Goal: Task Accomplishment & Management: Complete application form

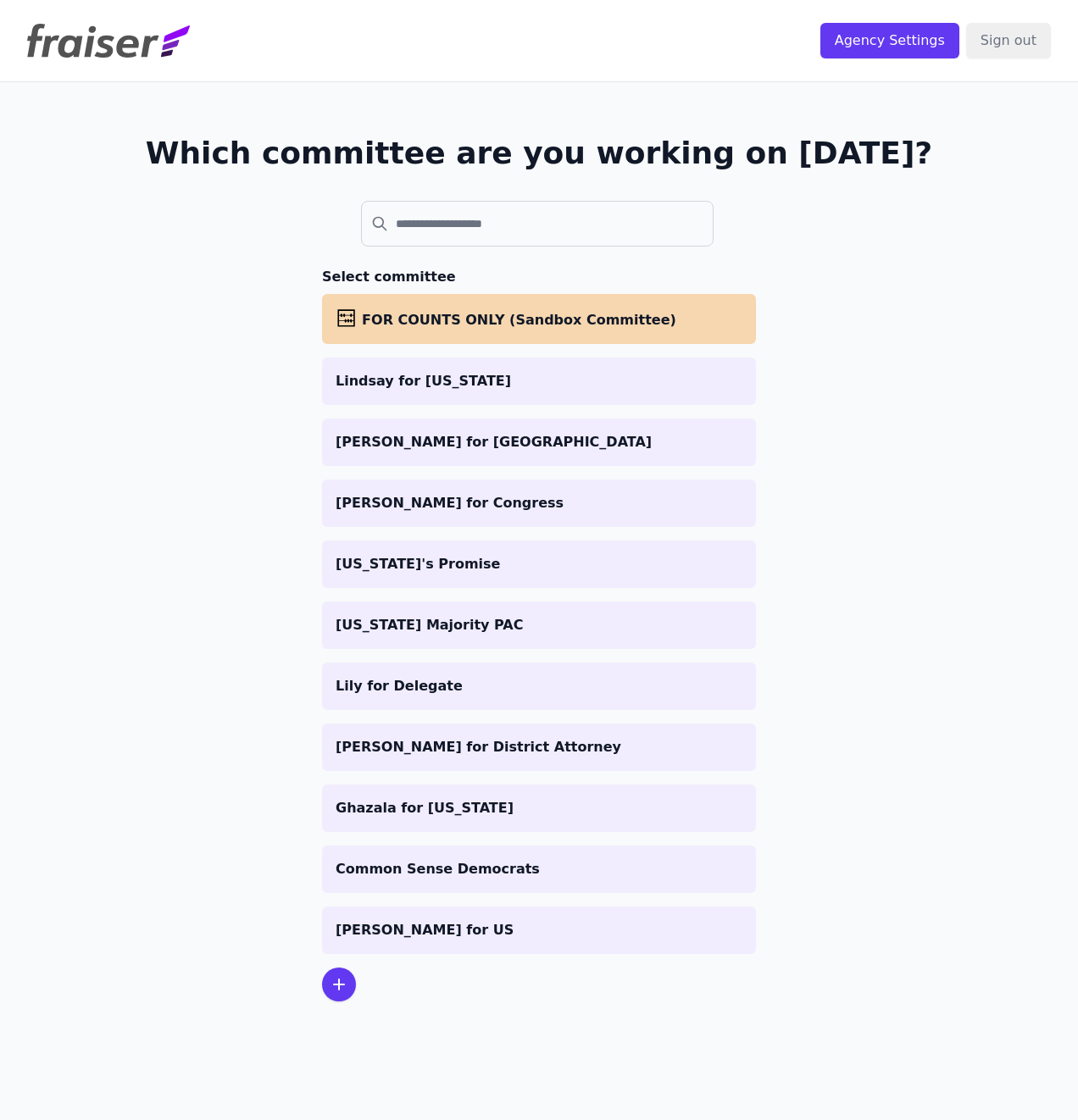
click at [340, 985] on icon at bounding box center [339, 985] width 10 height 10
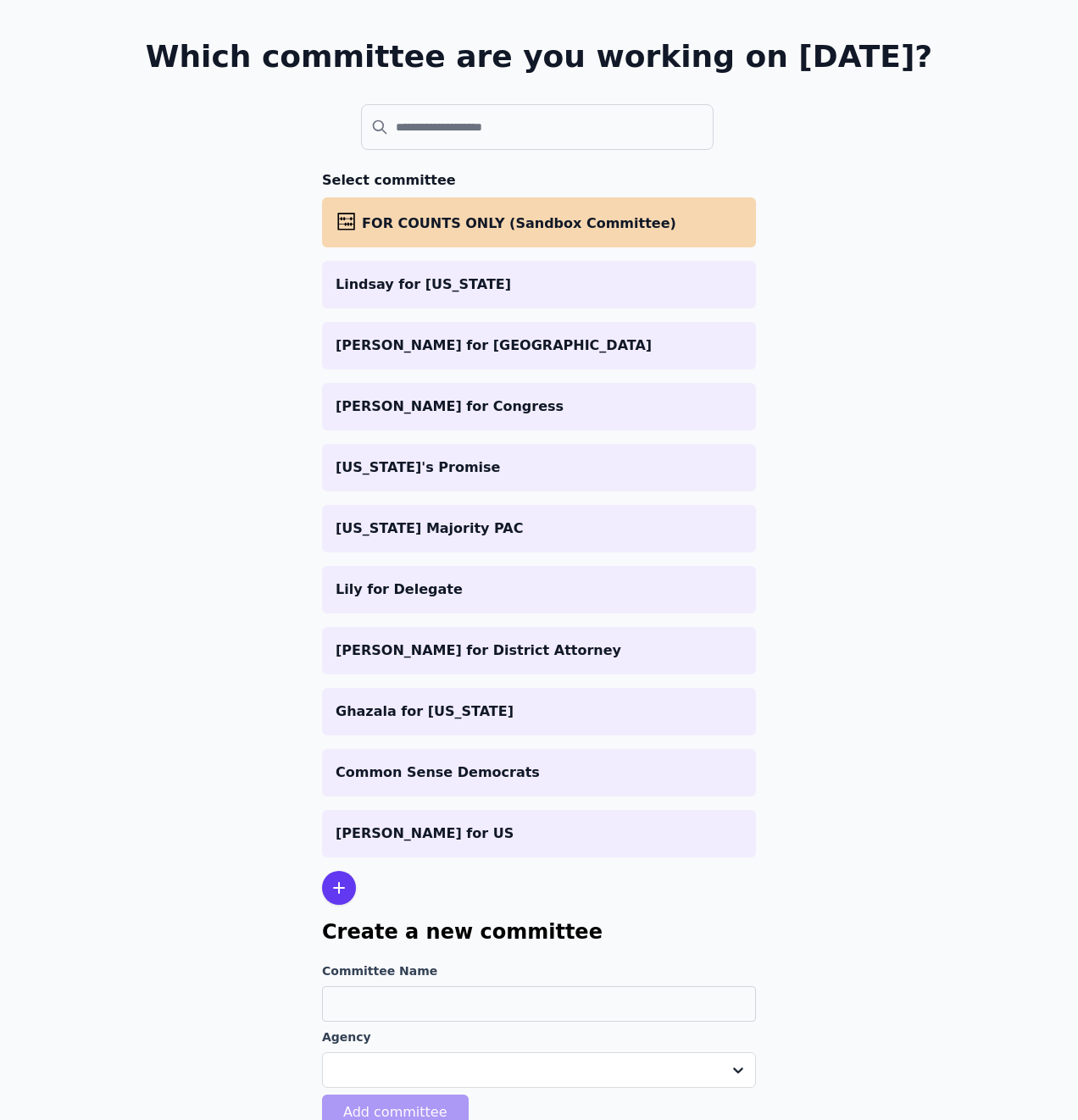
scroll to position [170, 0]
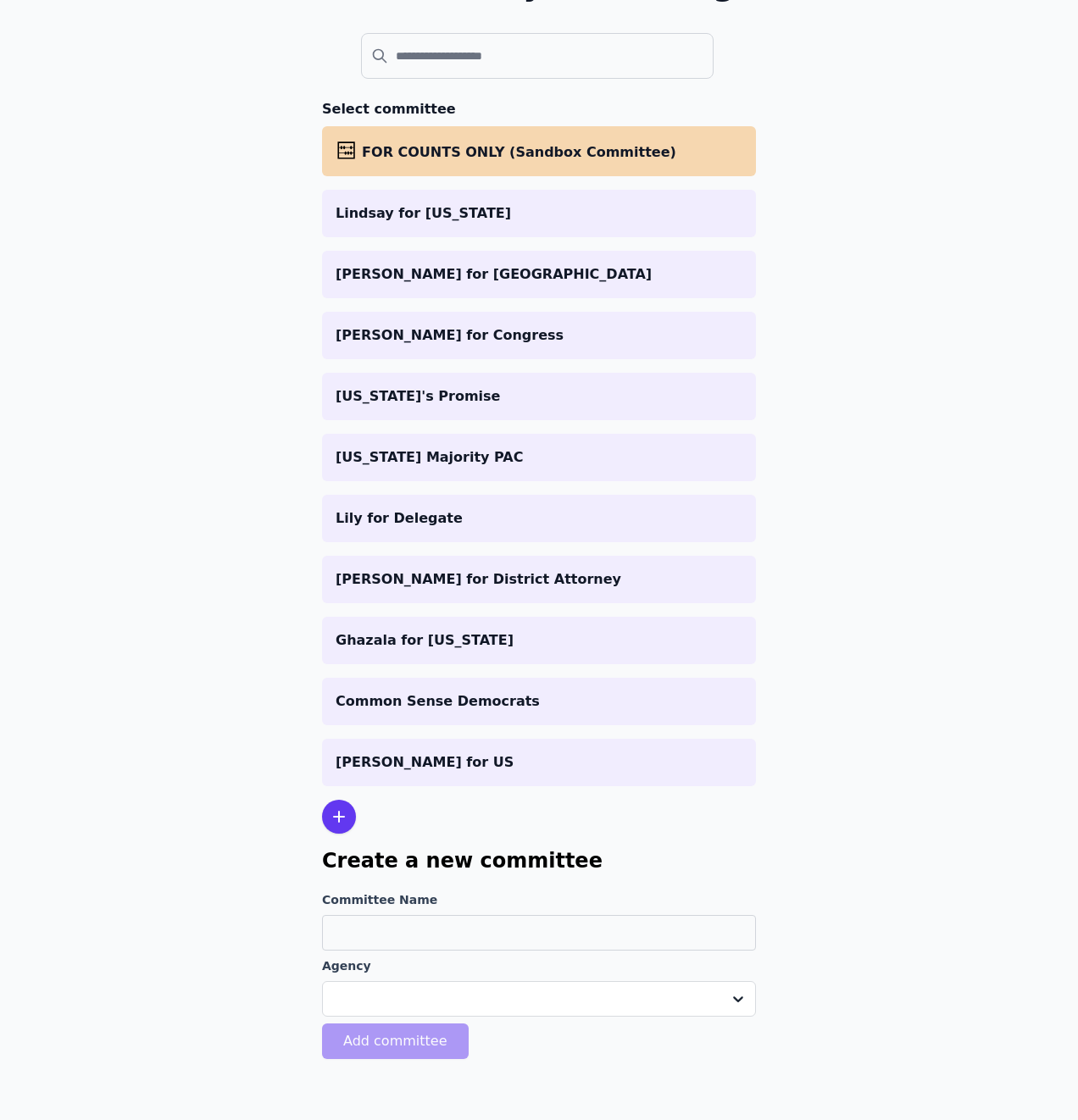
click at [376, 908] on div "Committee Name Agency Add committee" at bounding box center [539, 975] width 434 height 168
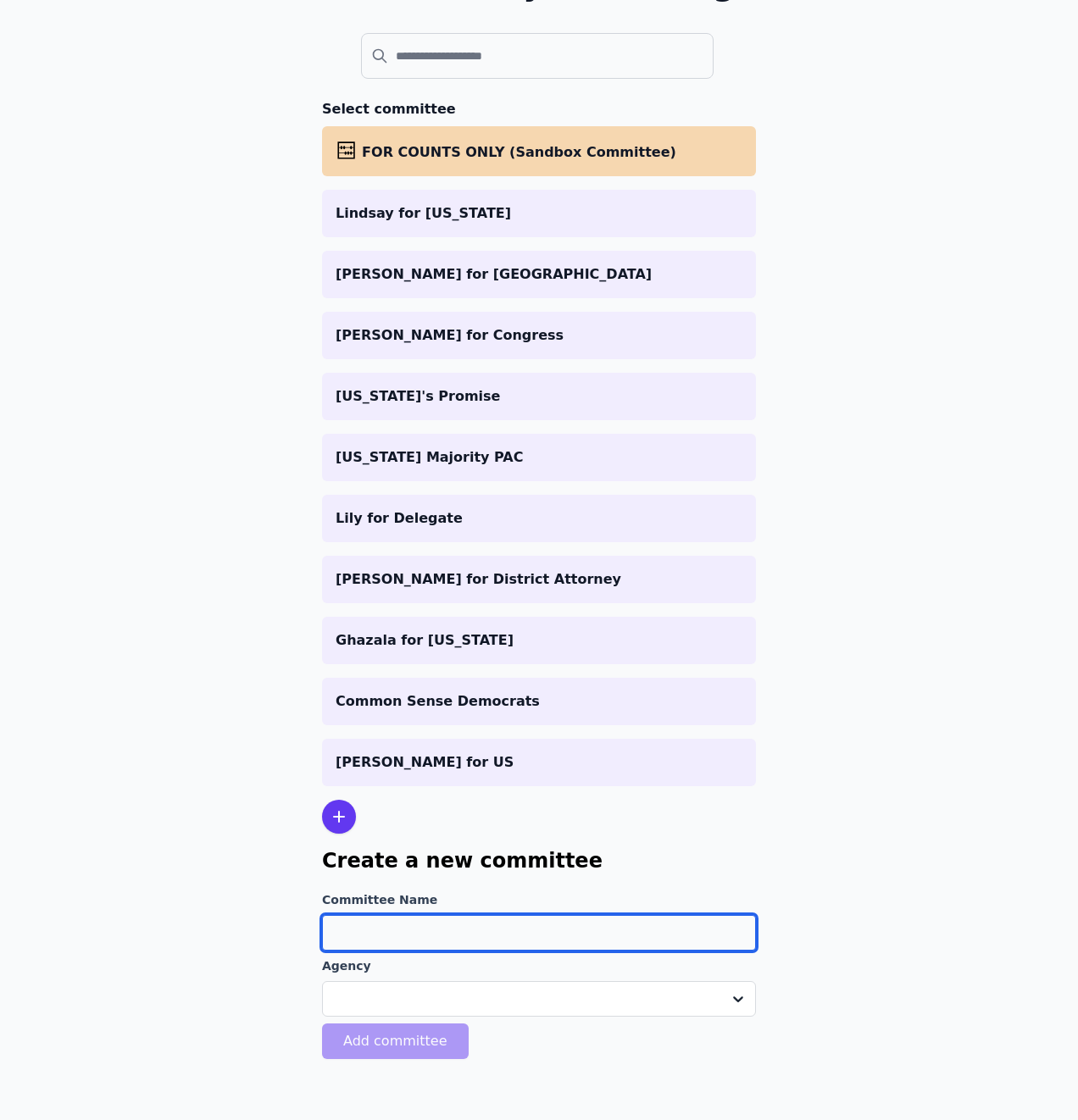
click at [370, 925] on input "Committee Name" at bounding box center [539, 933] width 434 height 36
type input "D"
type input "Koh for Congress"
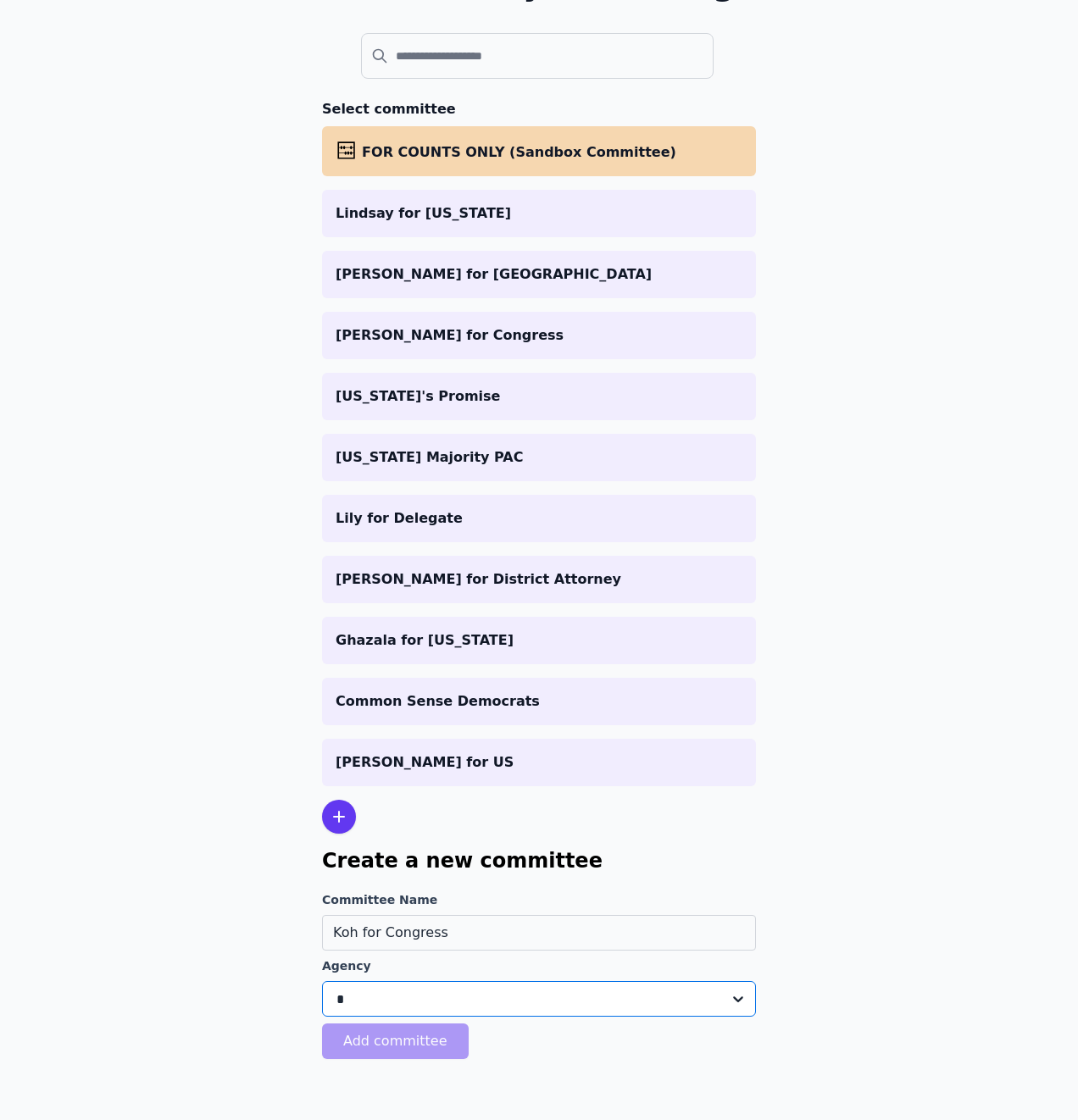
type input "**"
click at [393, 1028] on div "Digital Strategy Group" at bounding box center [539, 1040] width 434 height 36
click at [393, 1042] on button "Add committee" at bounding box center [395, 1042] width 147 height 36
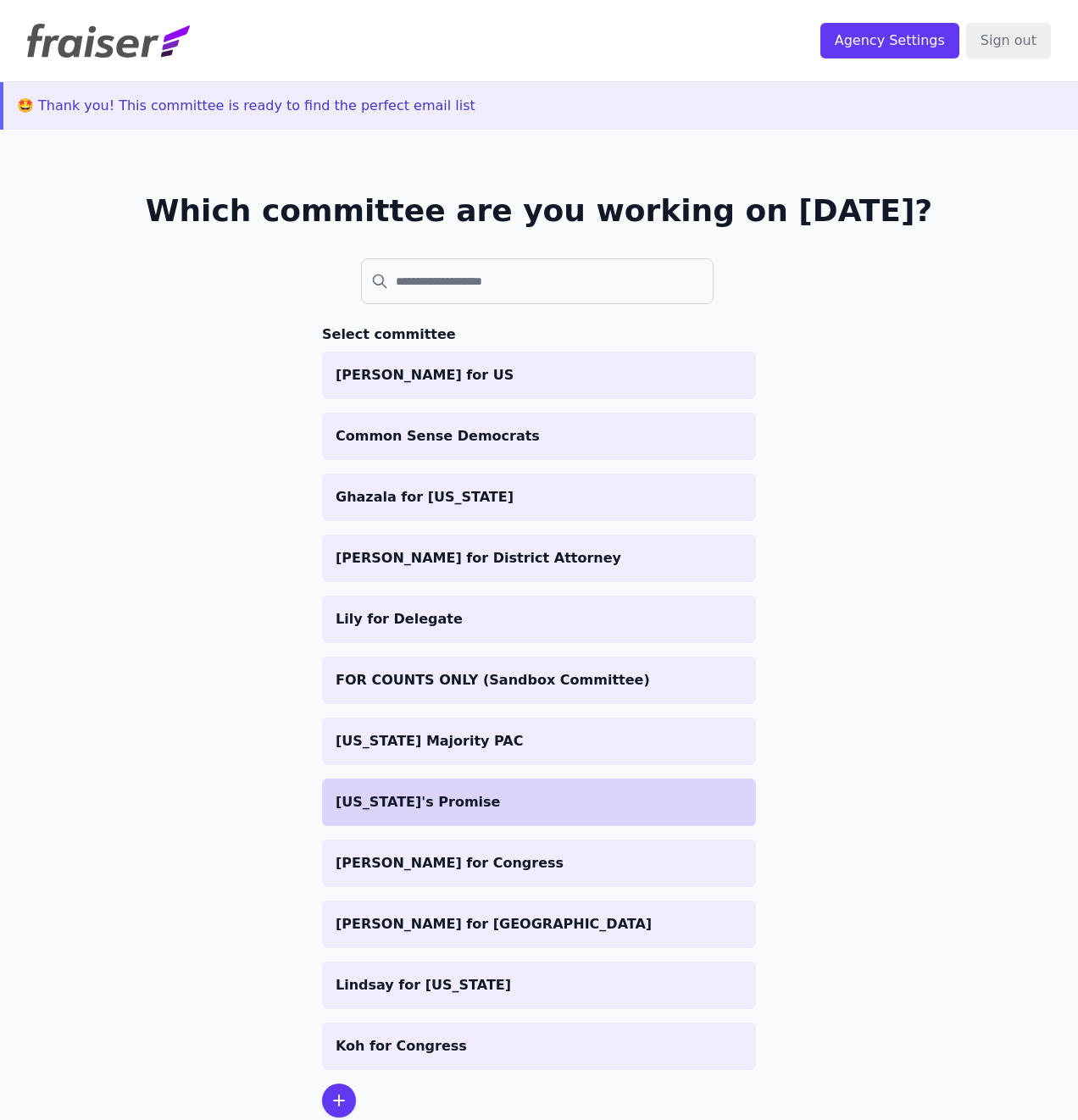
scroll to position [82, 0]
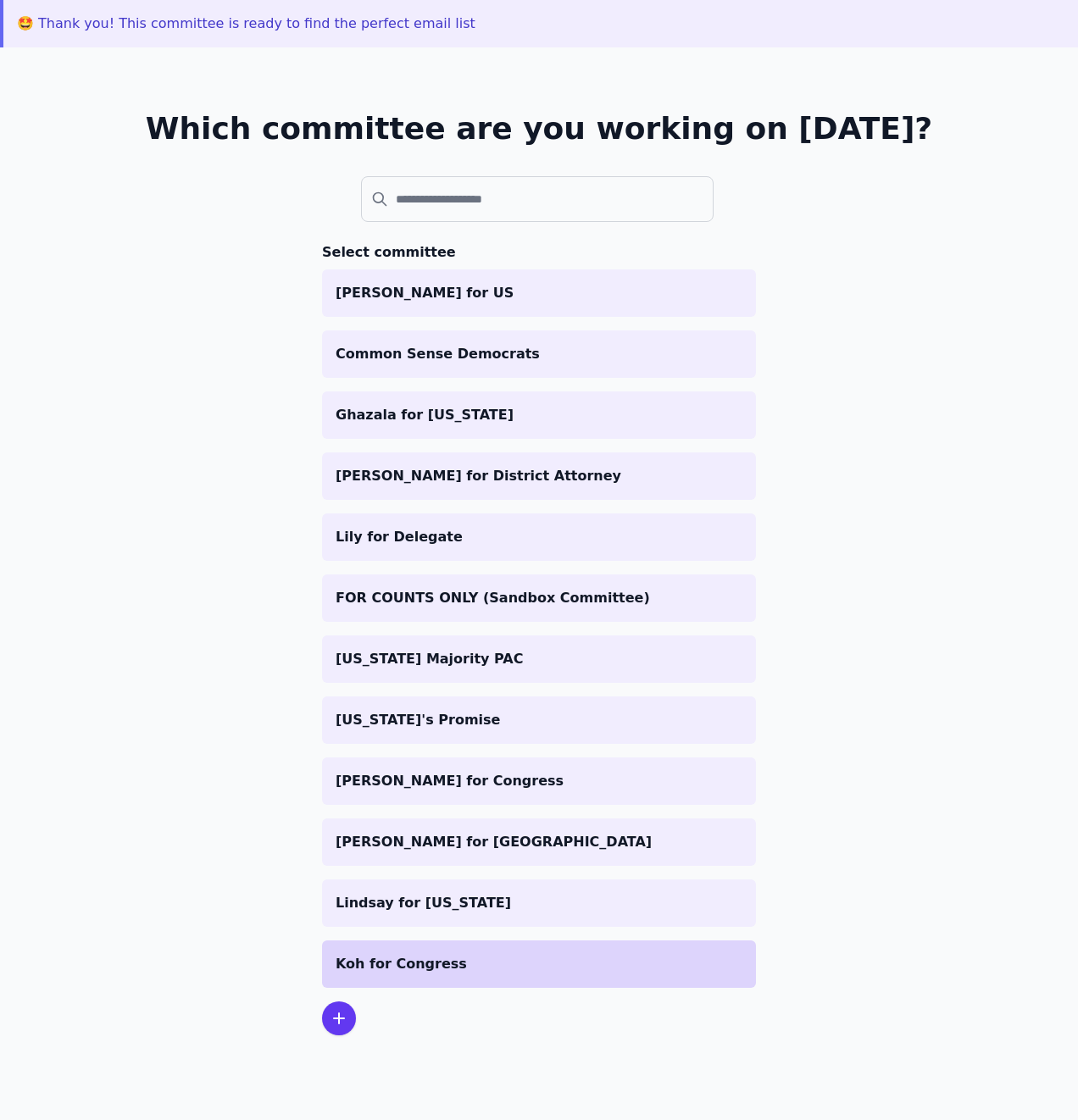
click at [457, 971] on p "Koh for Congress" at bounding box center [539, 965] width 407 height 21
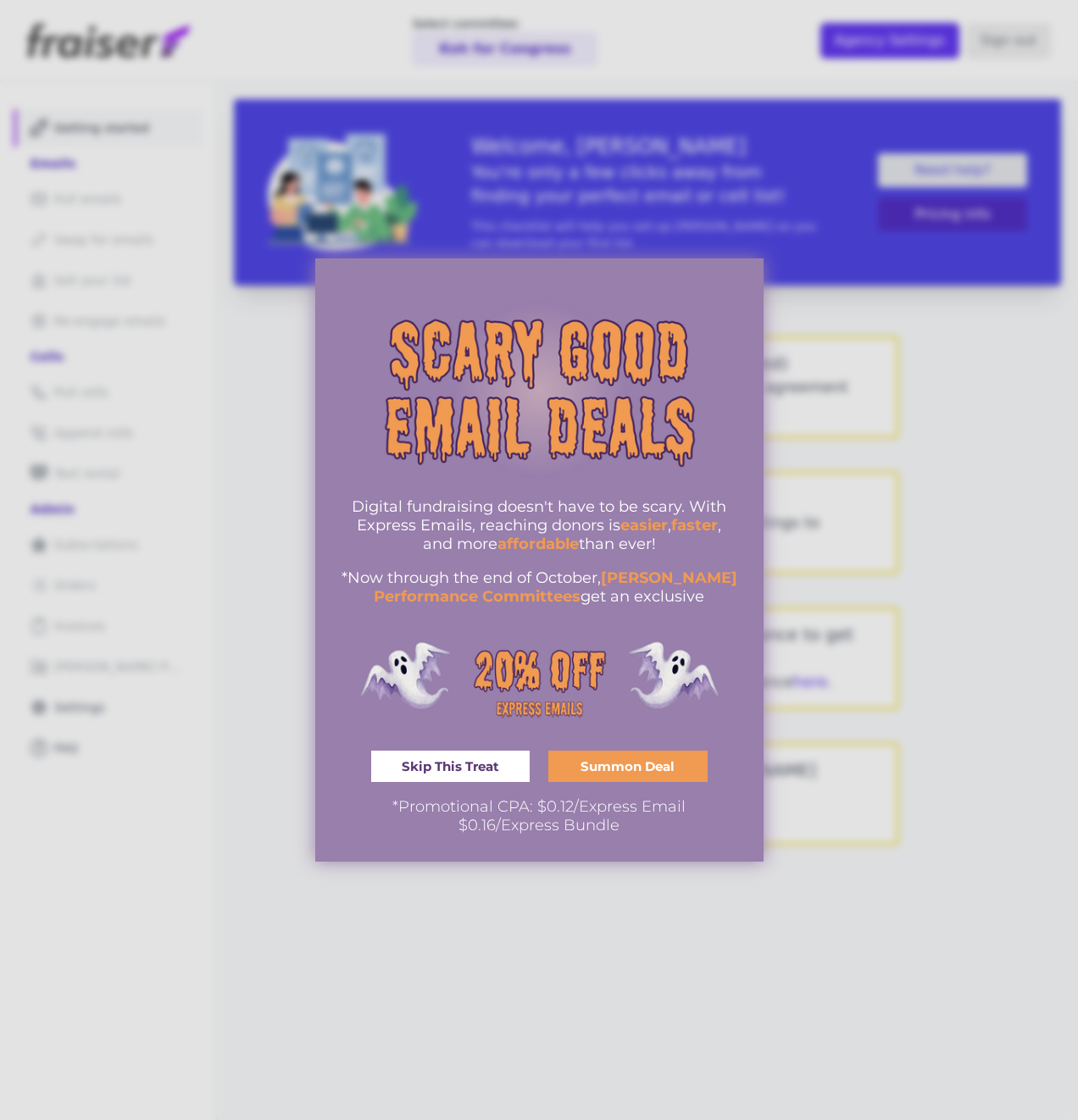
click at [491, 777] on link "Skip This Treat" at bounding box center [451, 766] width 159 height 32
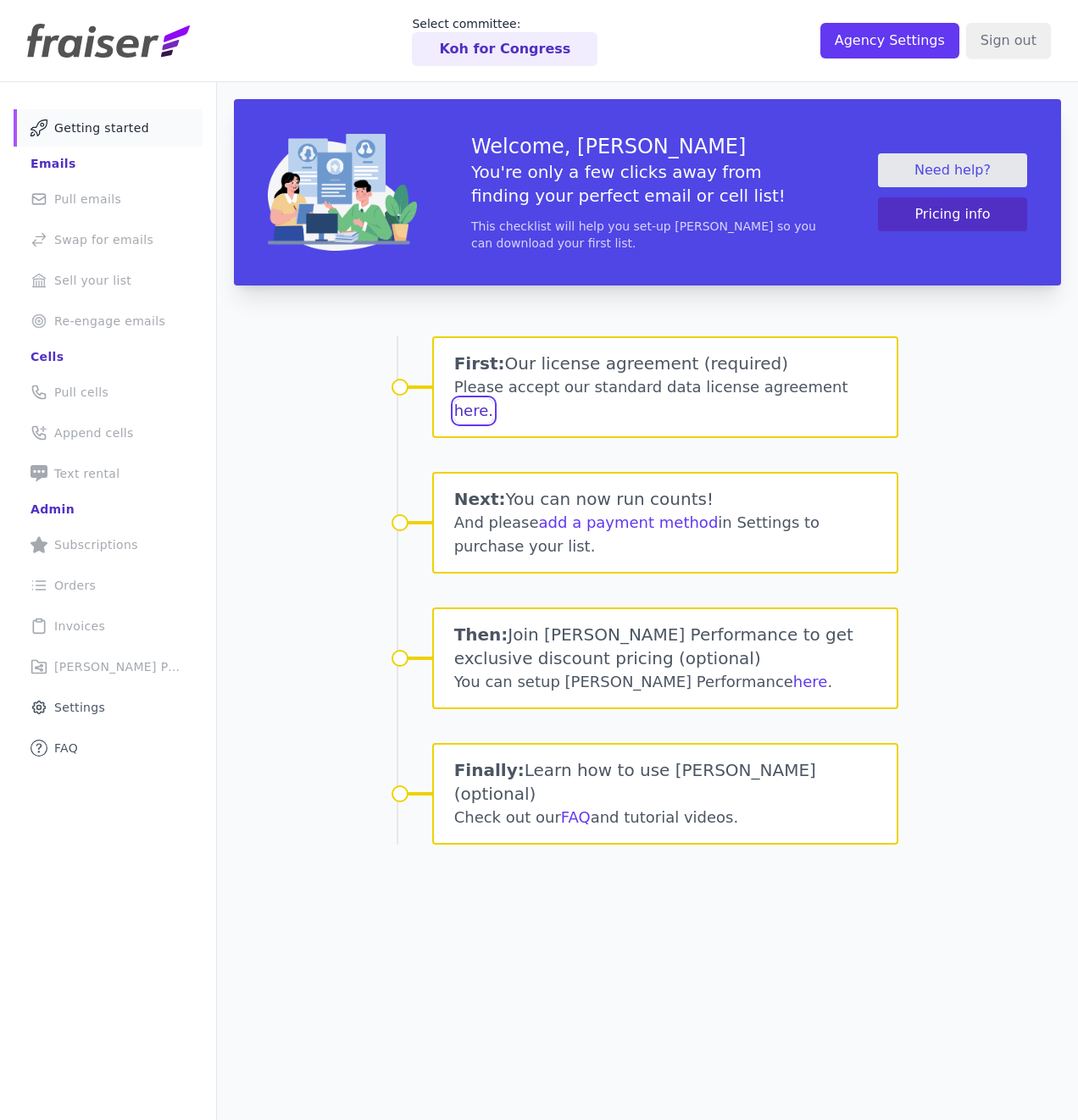
click at [494, 399] on button "here." at bounding box center [473, 411] width 39 height 24
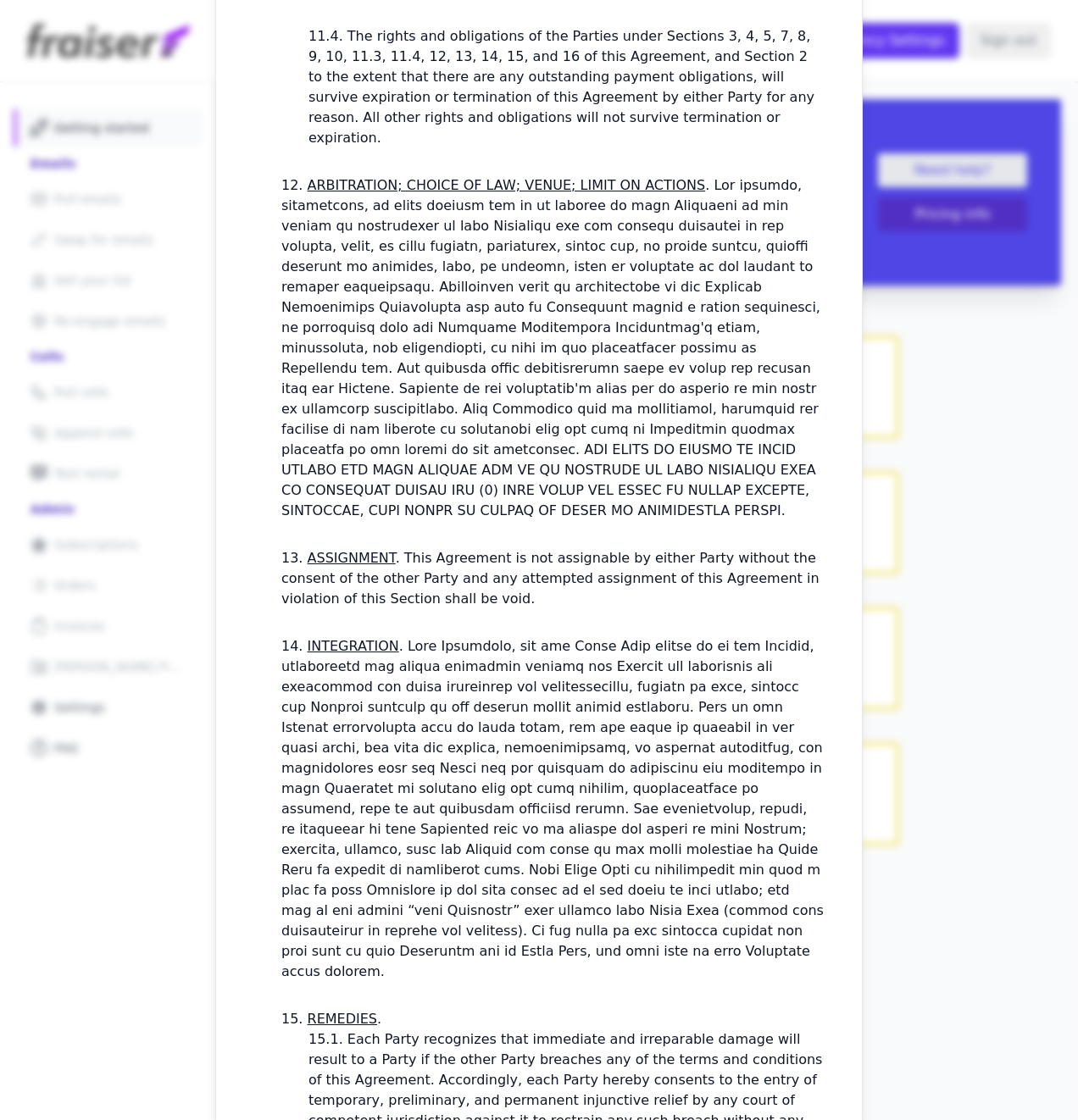
scroll to position [4653, 0]
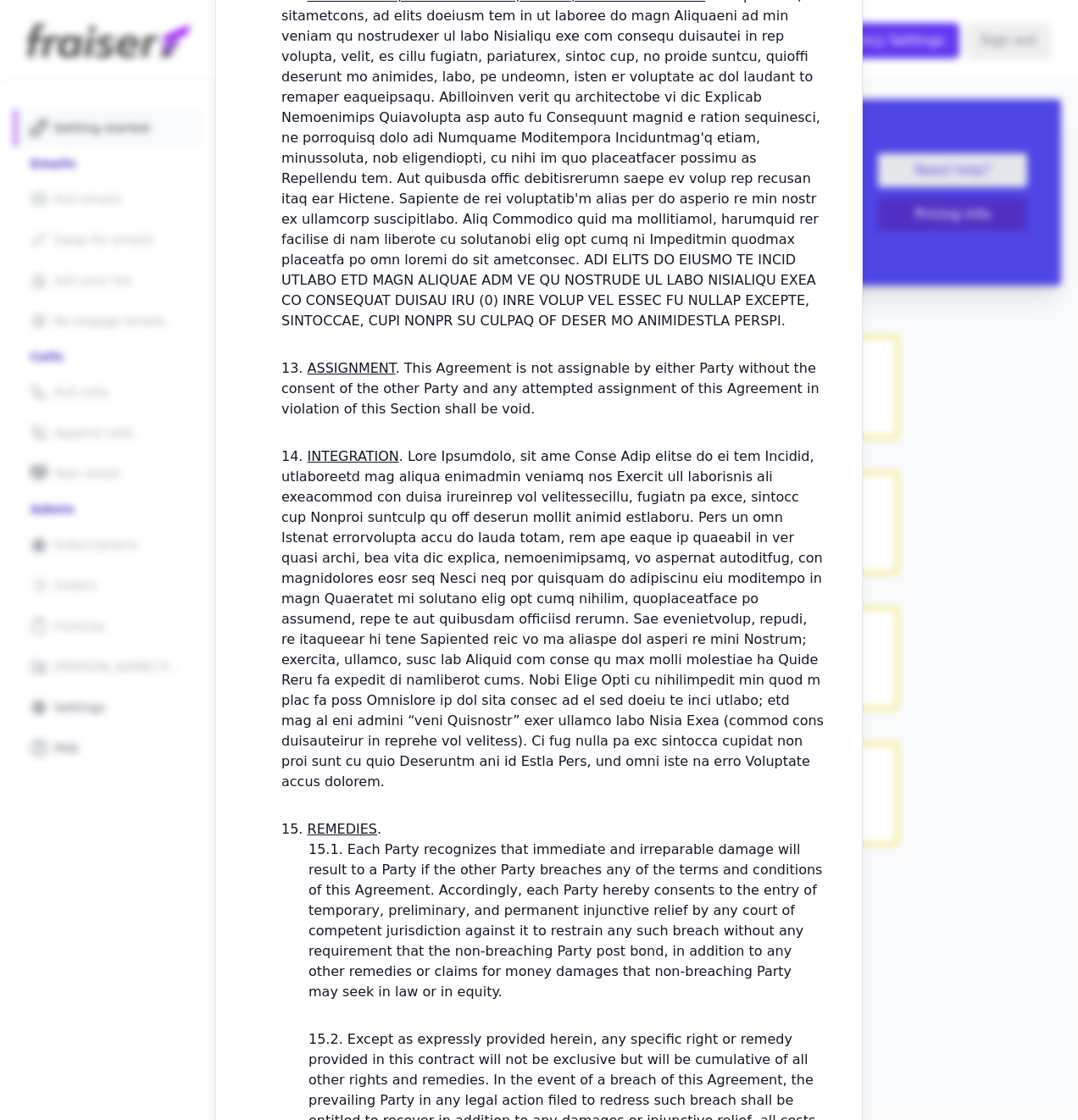
checkbox input "true"
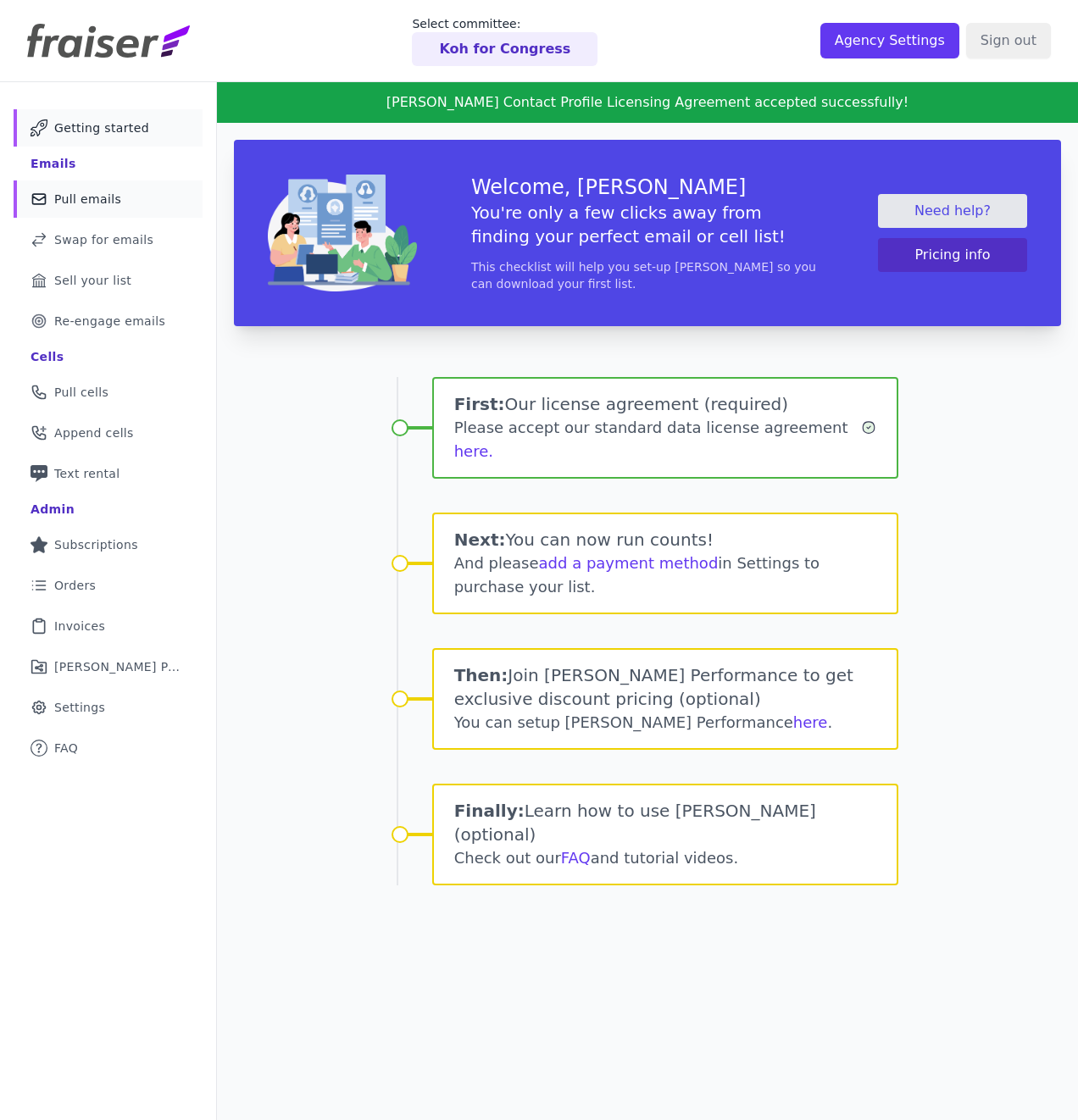
click at [105, 205] on span "Pull emails" at bounding box center [87, 200] width 67 height 17
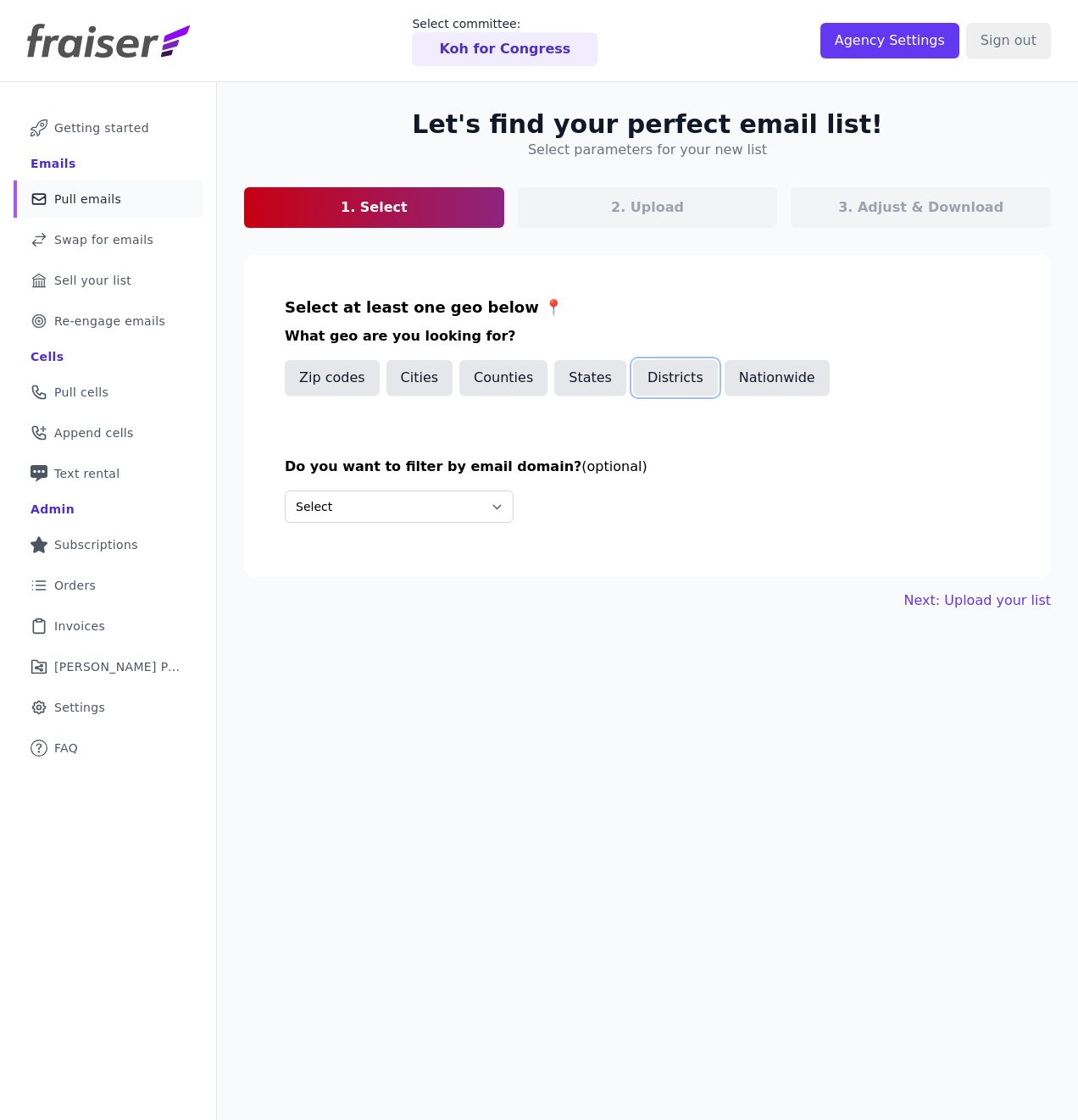
click at [677, 368] on button "Districts" at bounding box center [675, 378] width 85 height 36
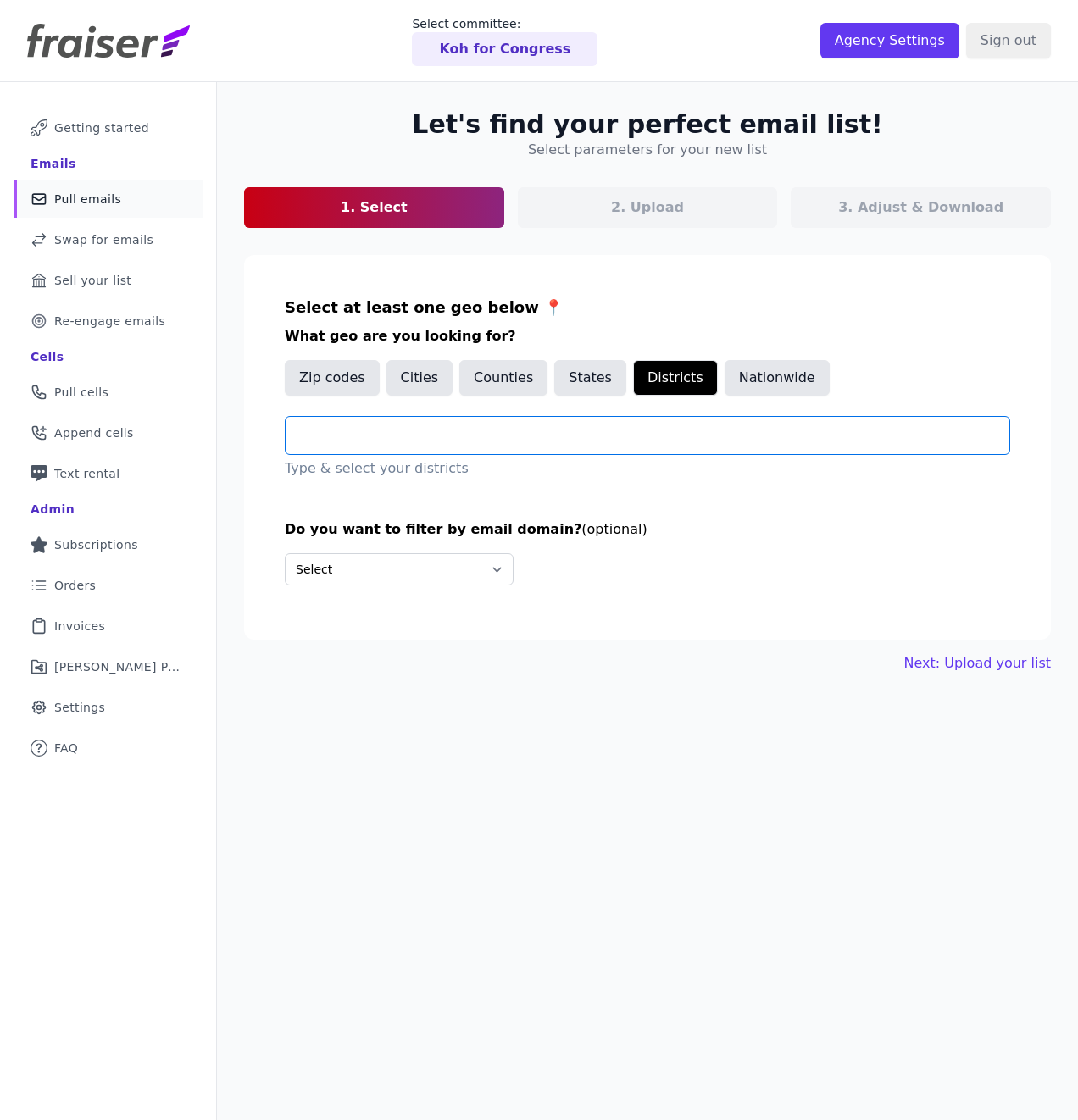
click at [428, 428] on input "text" at bounding box center [654, 435] width 710 height 21
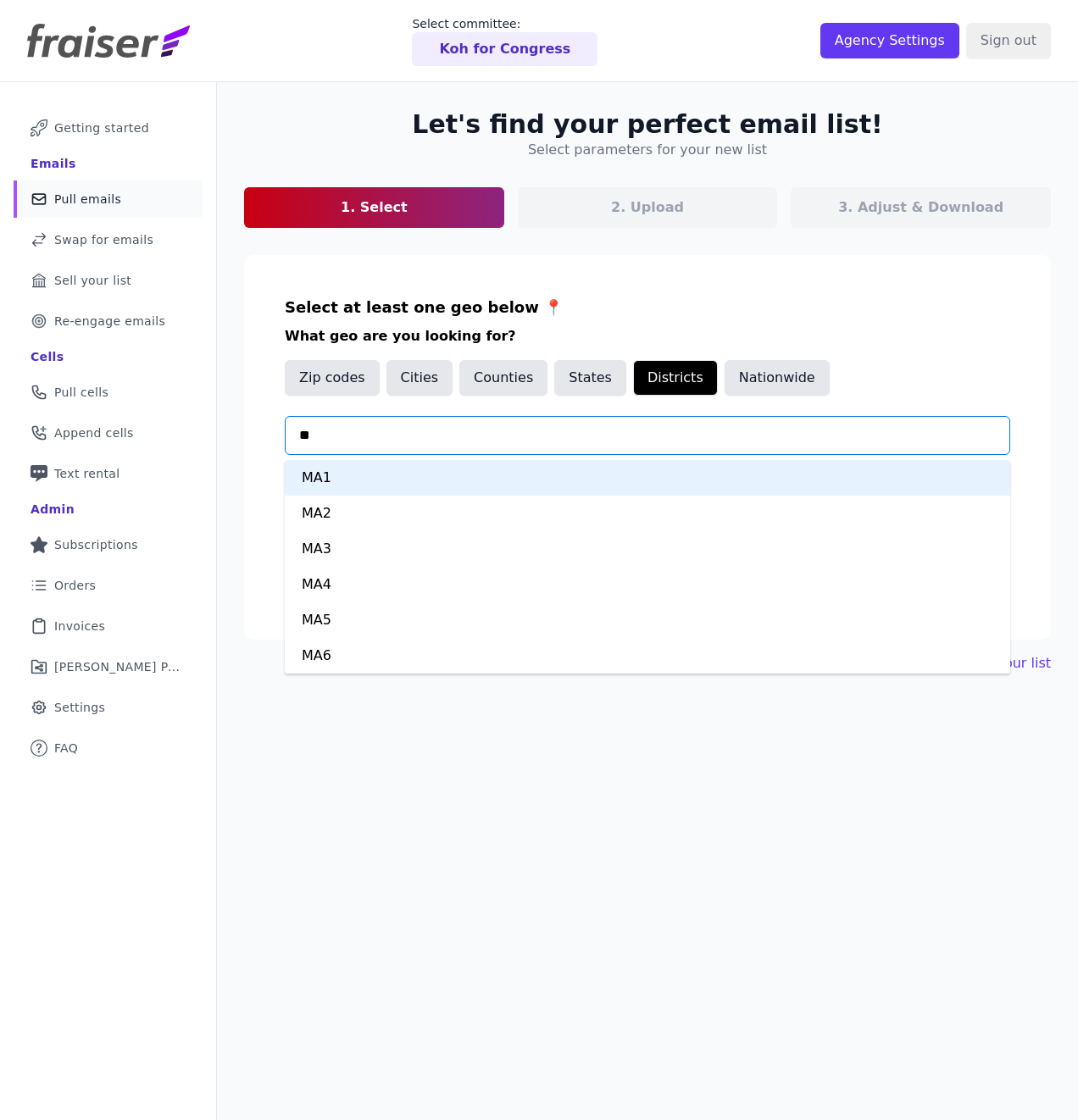
click at [325, 437] on input "**" at bounding box center [654, 435] width 710 height 21
type input "***"
click at [332, 478] on div "NY9" at bounding box center [647, 478] width 726 height 36
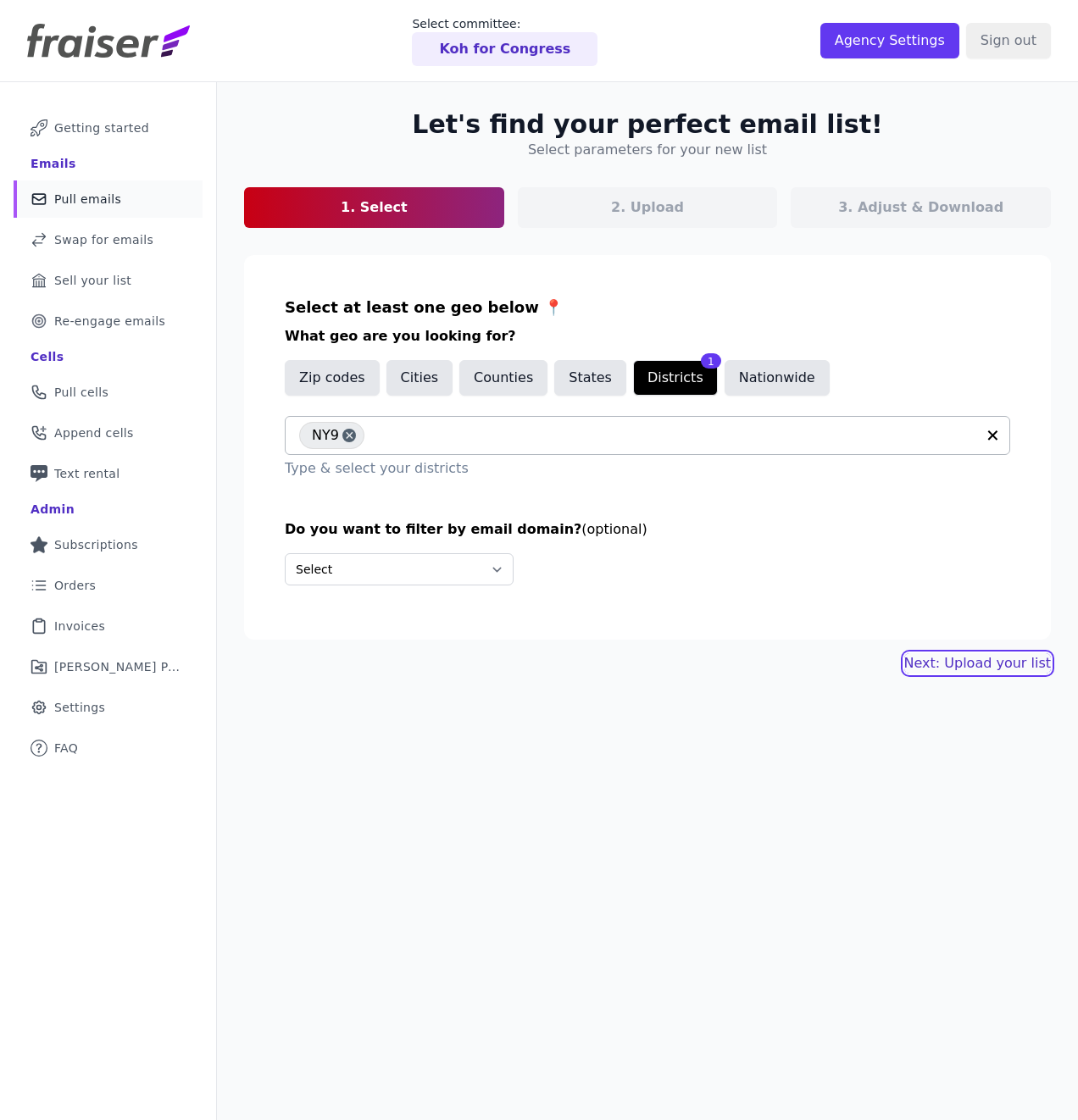
click at [955, 659] on link "Next: Upload your list" at bounding box center [977, 664] width 147 height 21
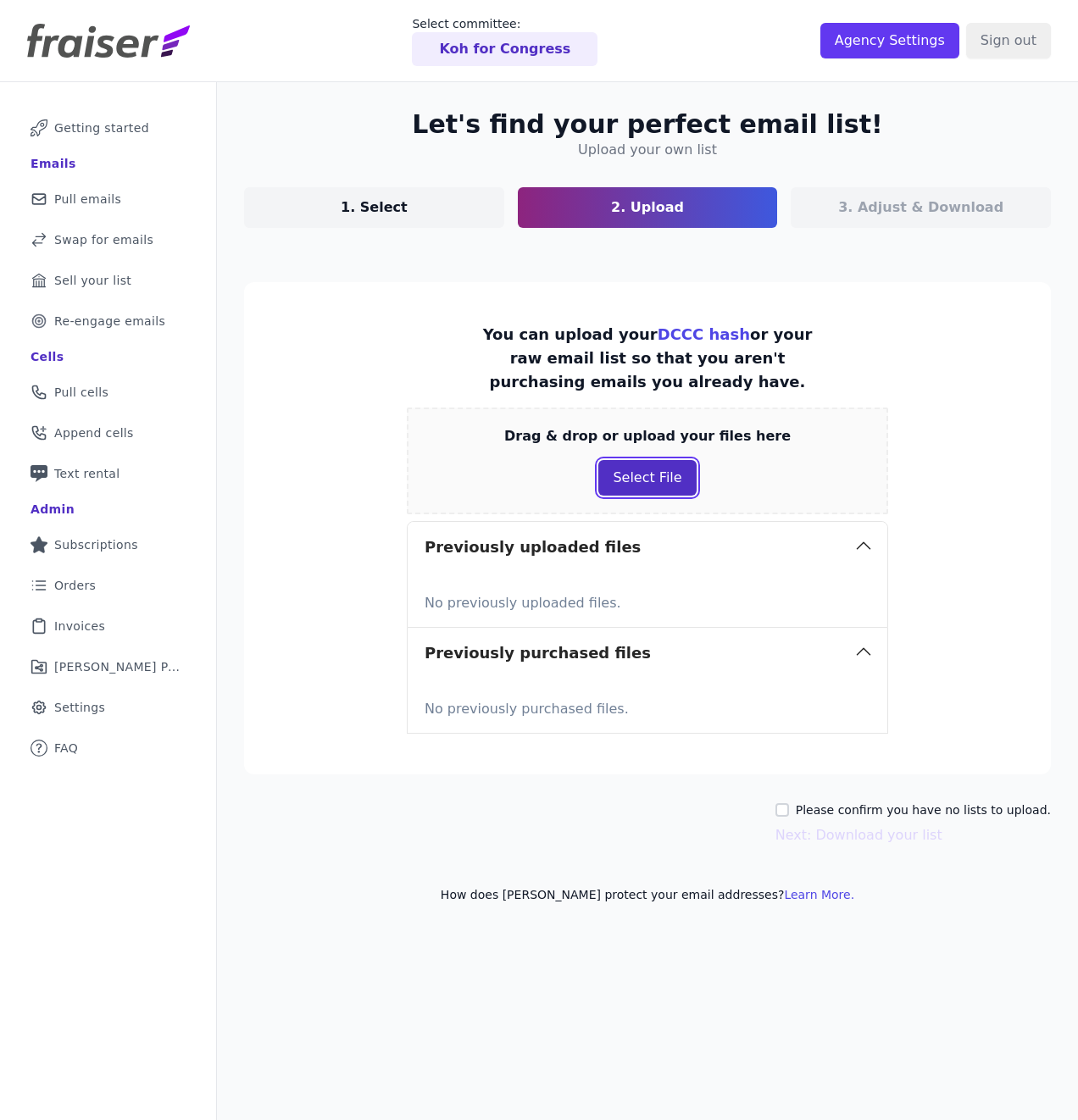
click at [637, 482] on button "Select File" at bounding box center [647, 478] width 98 height 36
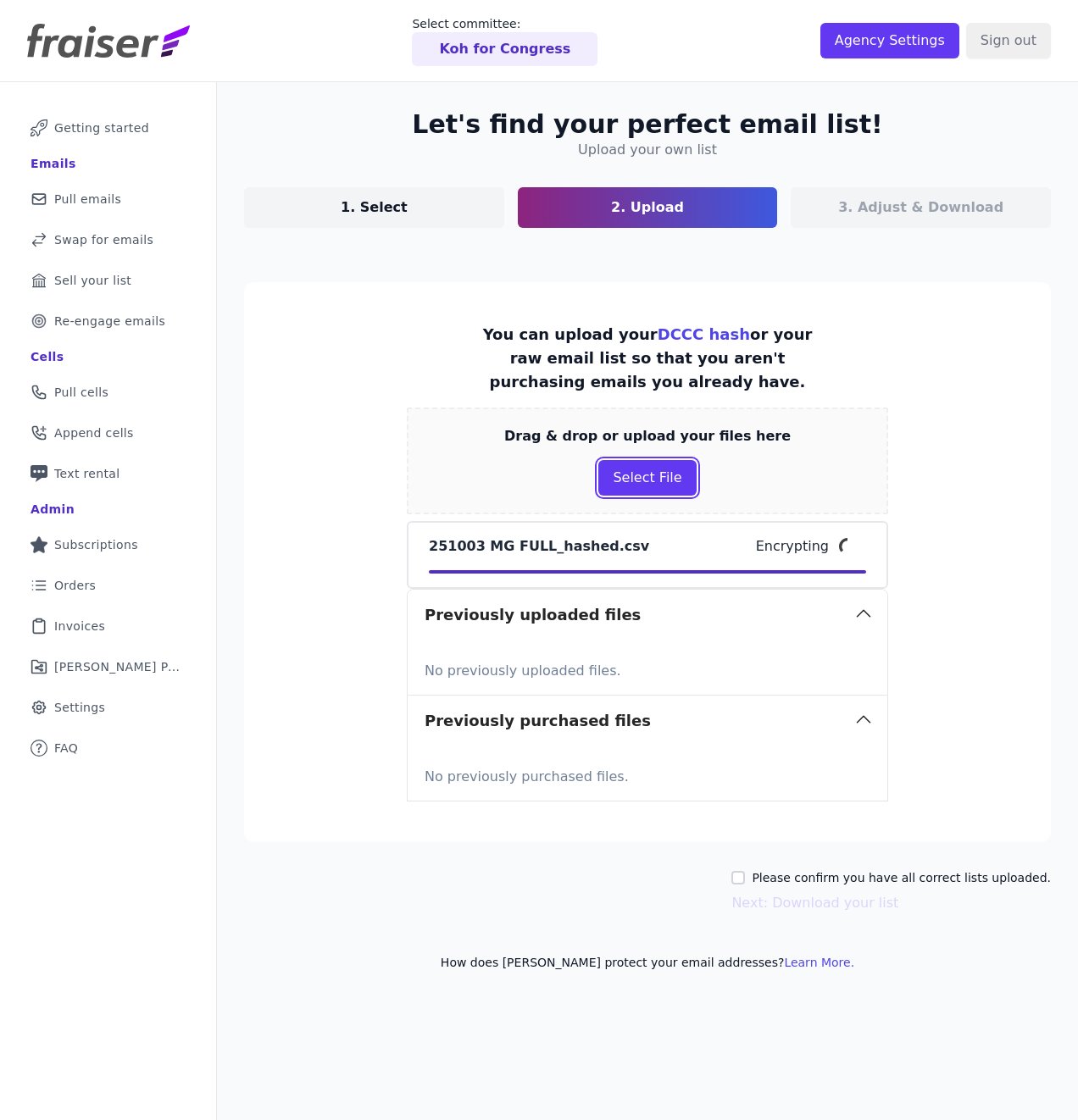
scroll to position [82, 0]
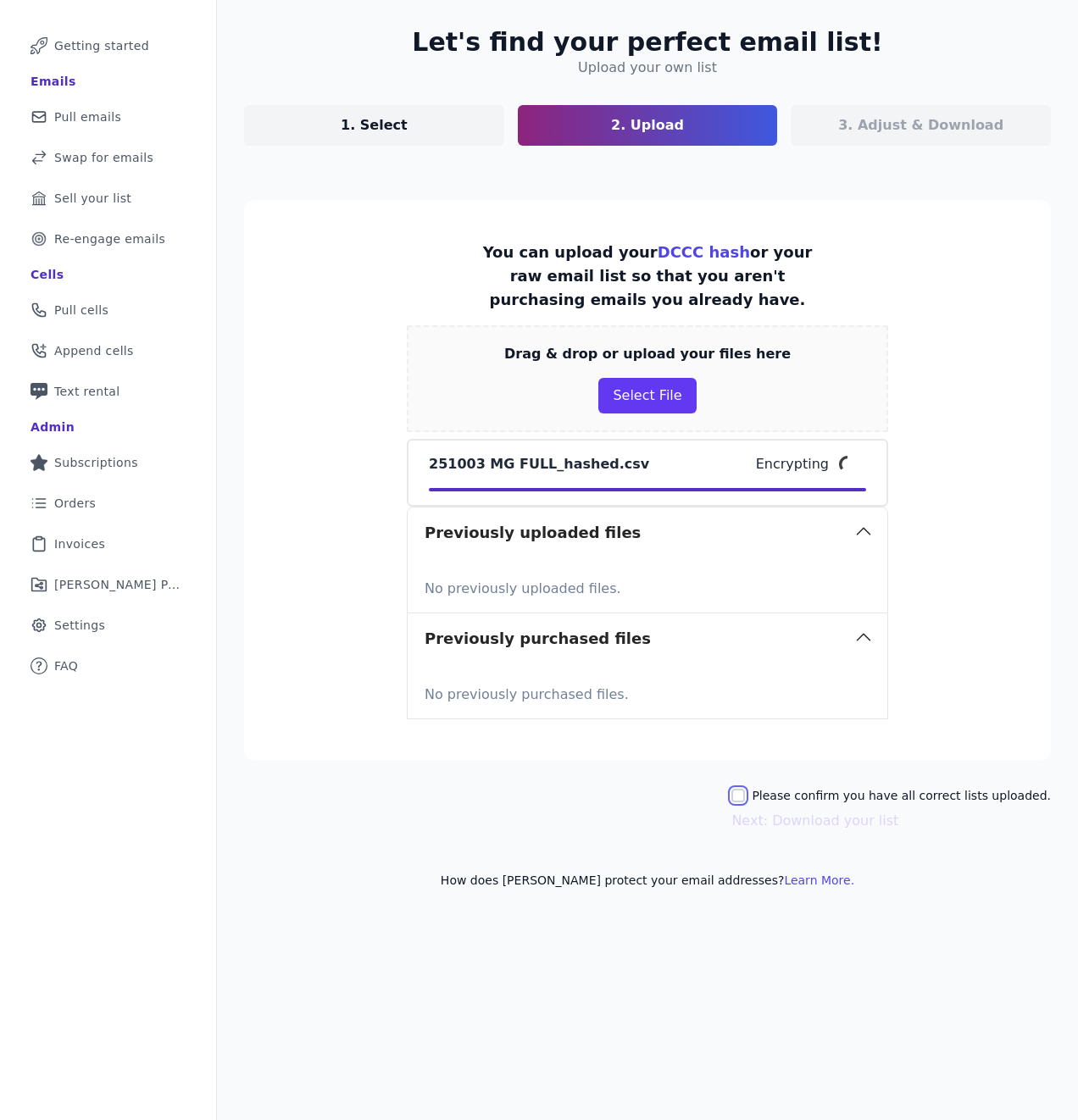
click at [745, 801] on input "Please confirm you have all correct lists uploaded." at bounding box center [739, 796] width 14 height 14
checkbox input "true"
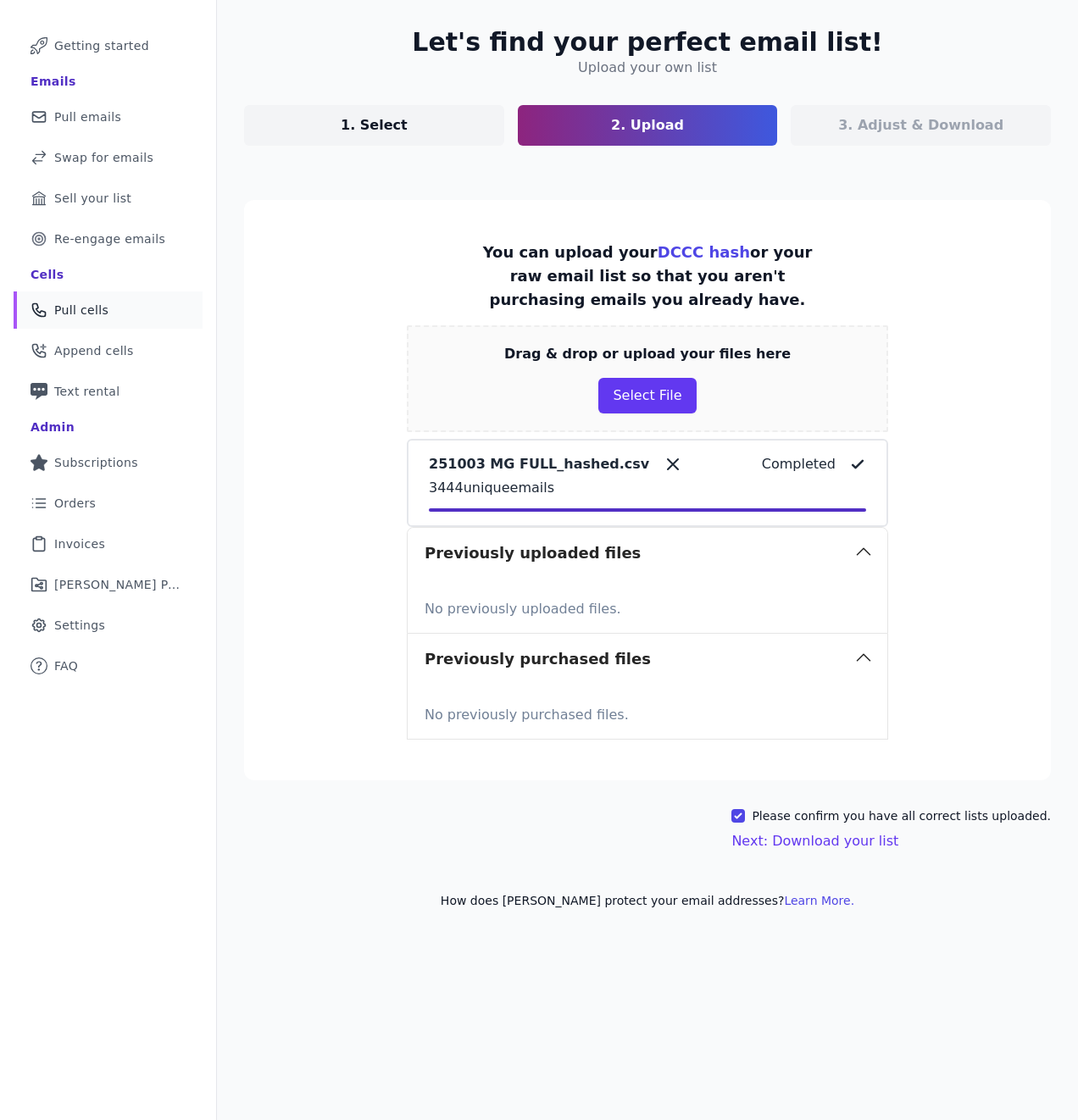
scroll to position [0, 0]
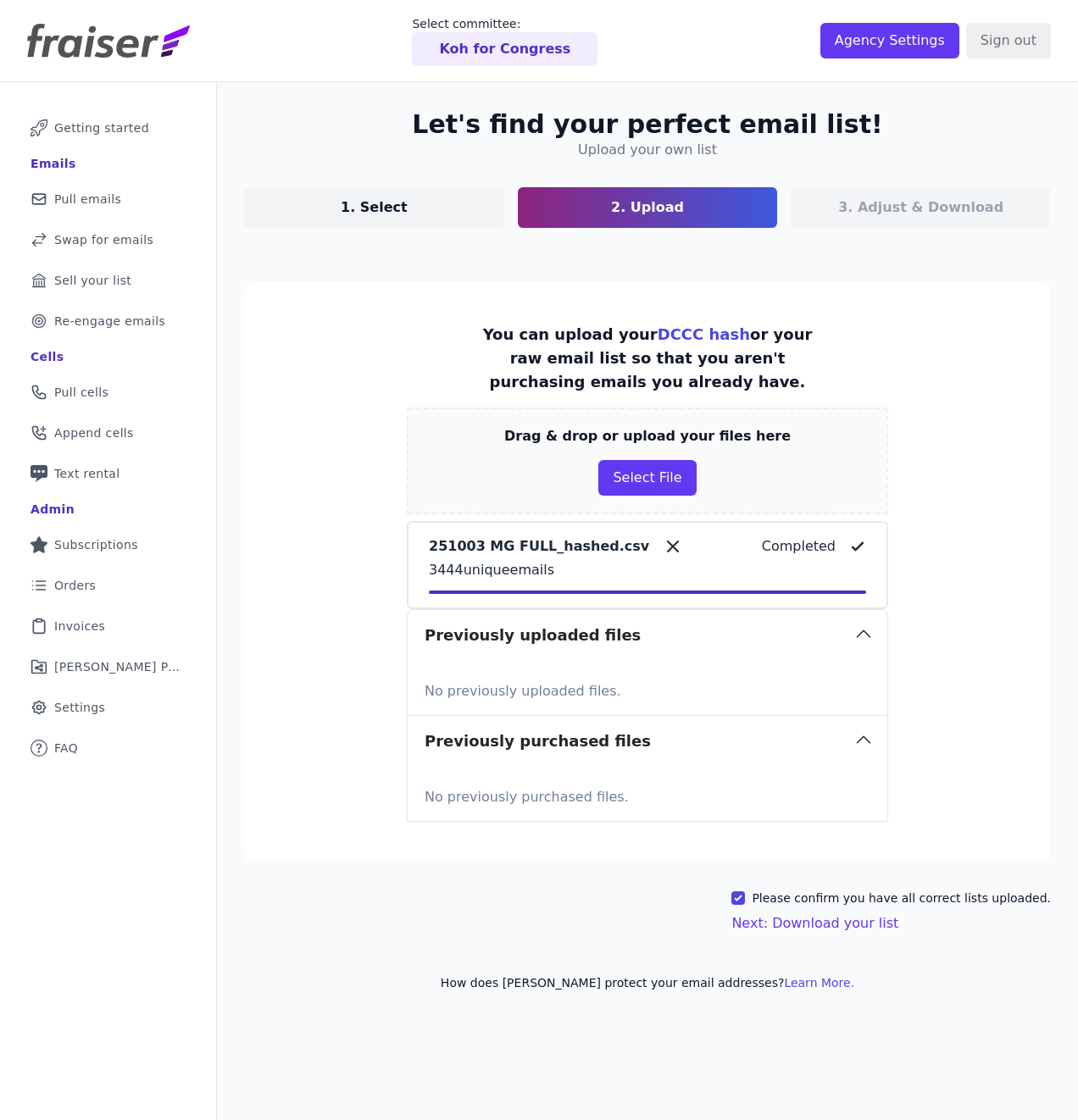
click at [392, 203] on p "1. Select" at bounding box center [374, 207] width 67 height 21
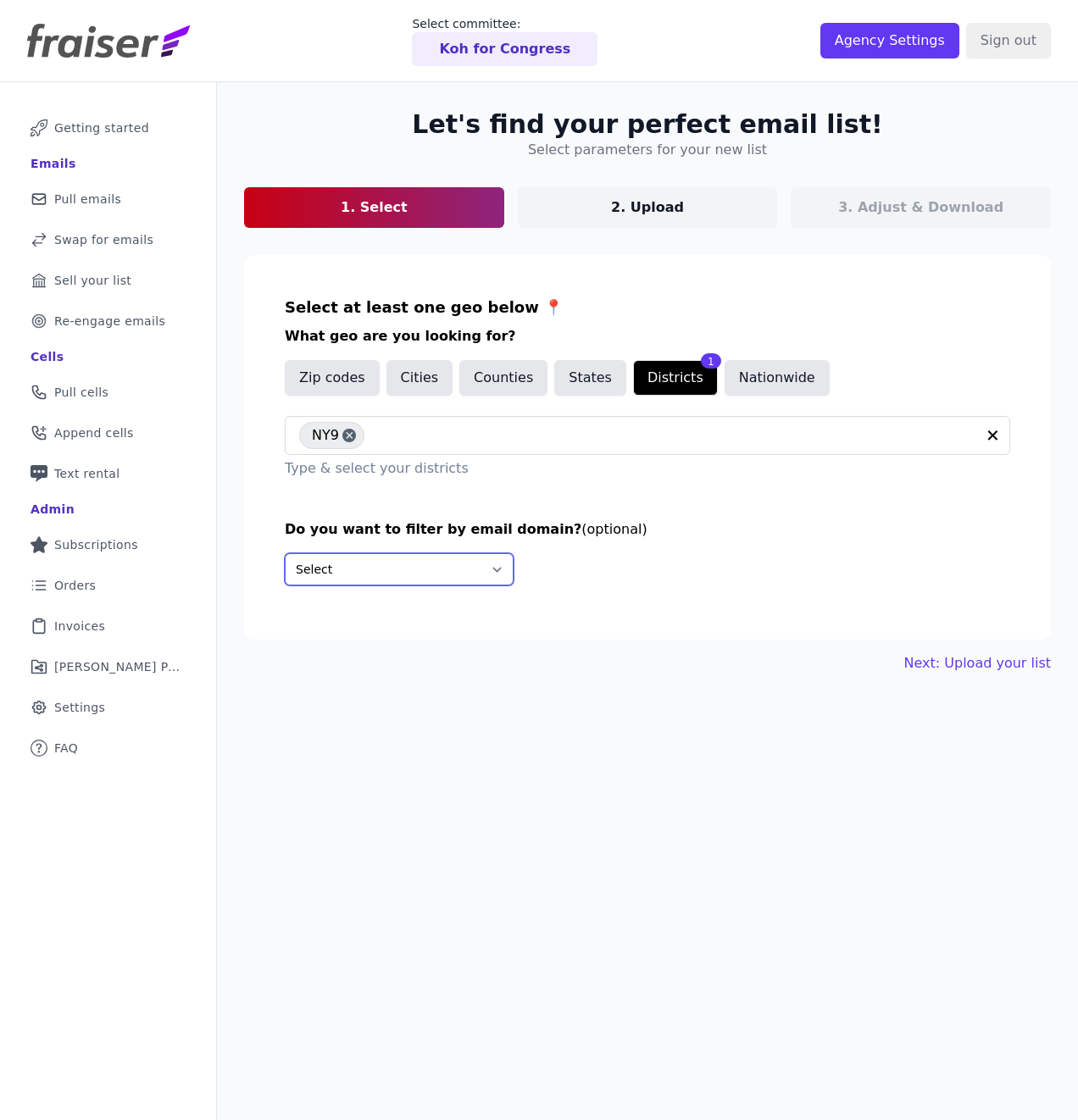
click at [428, 566] on select "Select Include only these domains Include none of these domains" at bounding box center [398, 570] width 229 height 33
click at [467, 566] on select "Select Include only these domains Include none of these domains" at bounding box center [398, 570] width 229 height 33
click at [974, 666] on link "Next: Upload your list" at bounding box center [977, 664] width 147 height 21
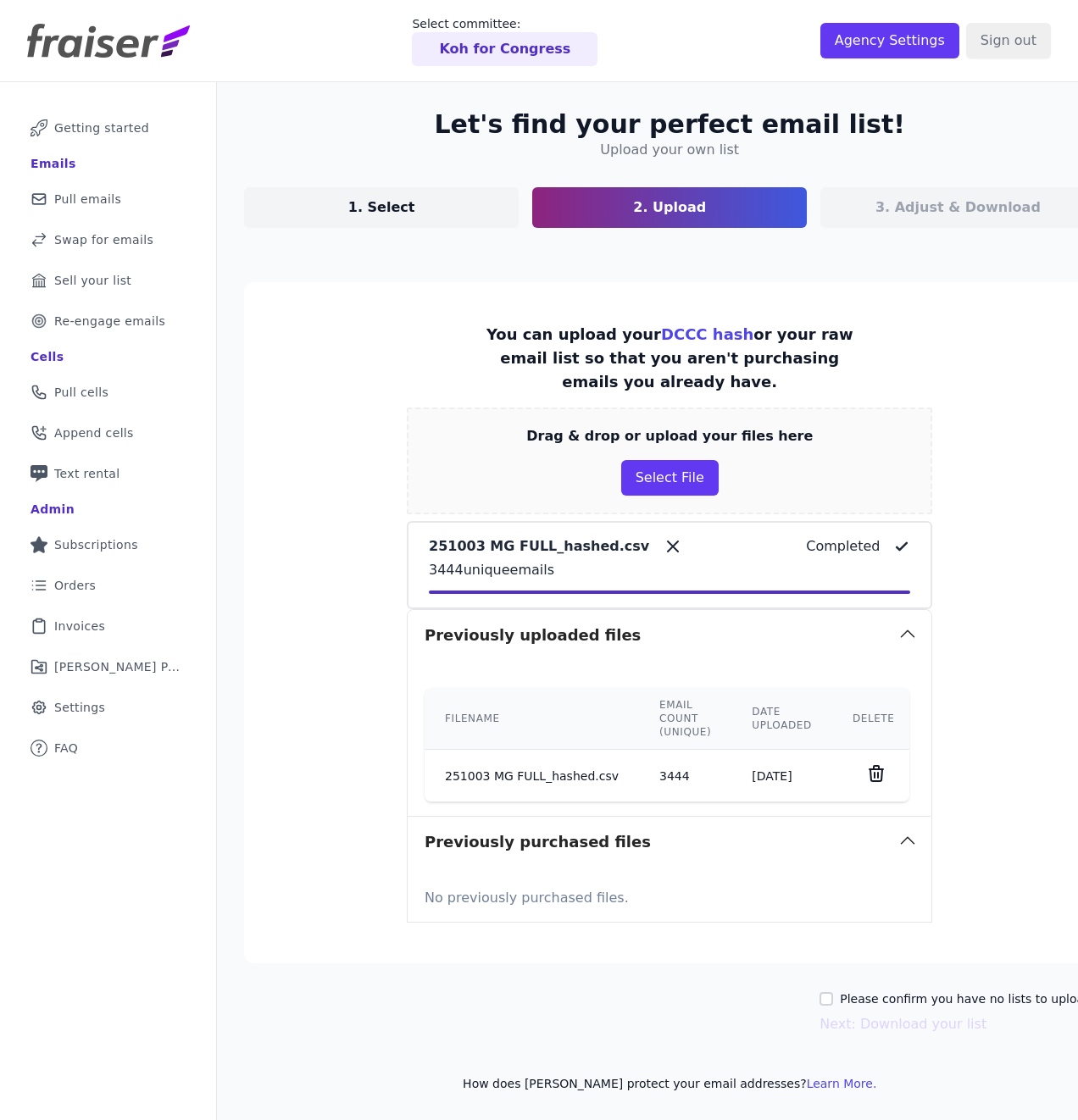
scroll to position [82, 0]
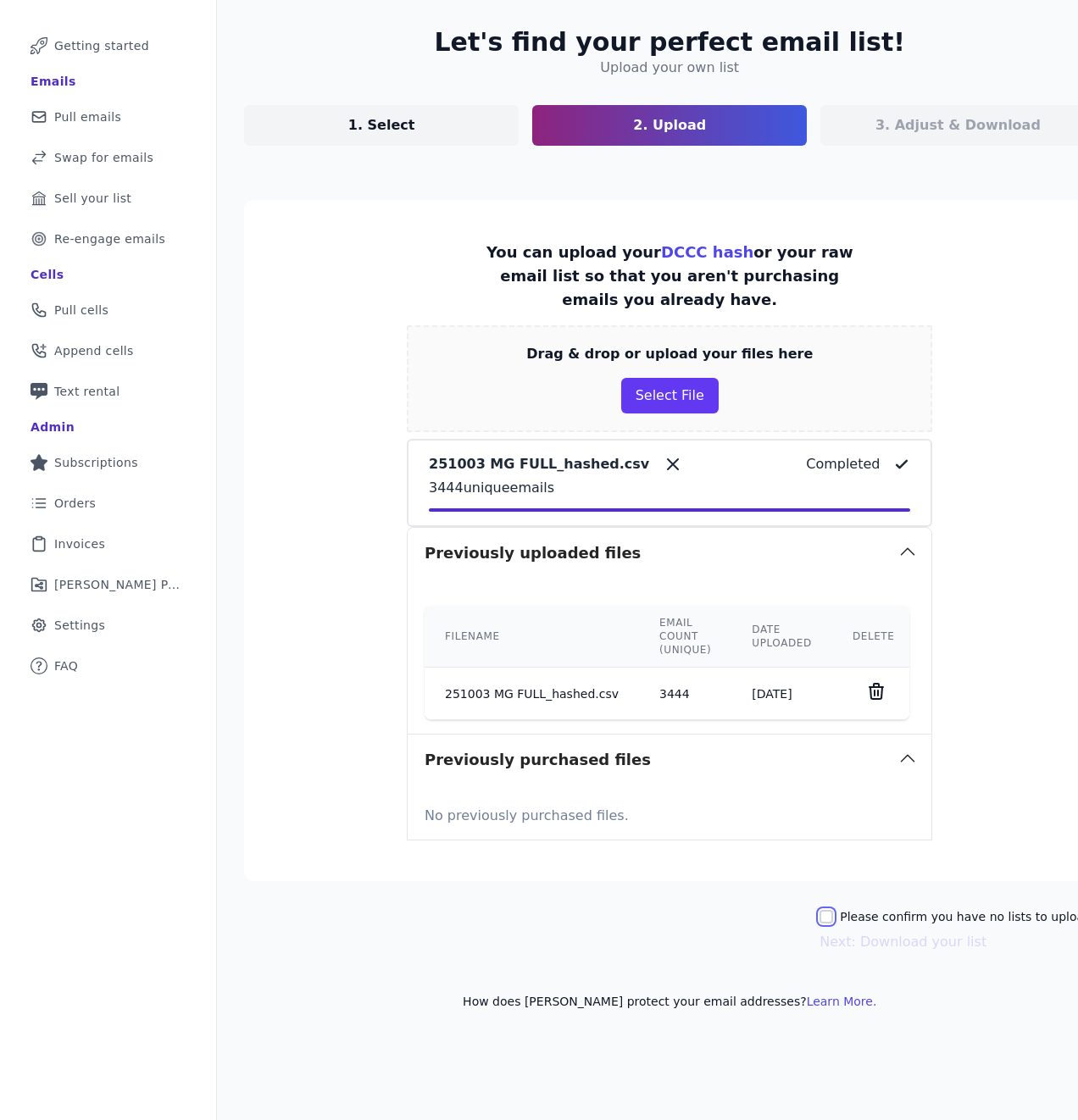
click at [826, 916] on input "Please confirm you have no lists to upload." at bounding box center [826, 917] width 14 height 14
checkbox input "true"
